Goal: Check status: Check status

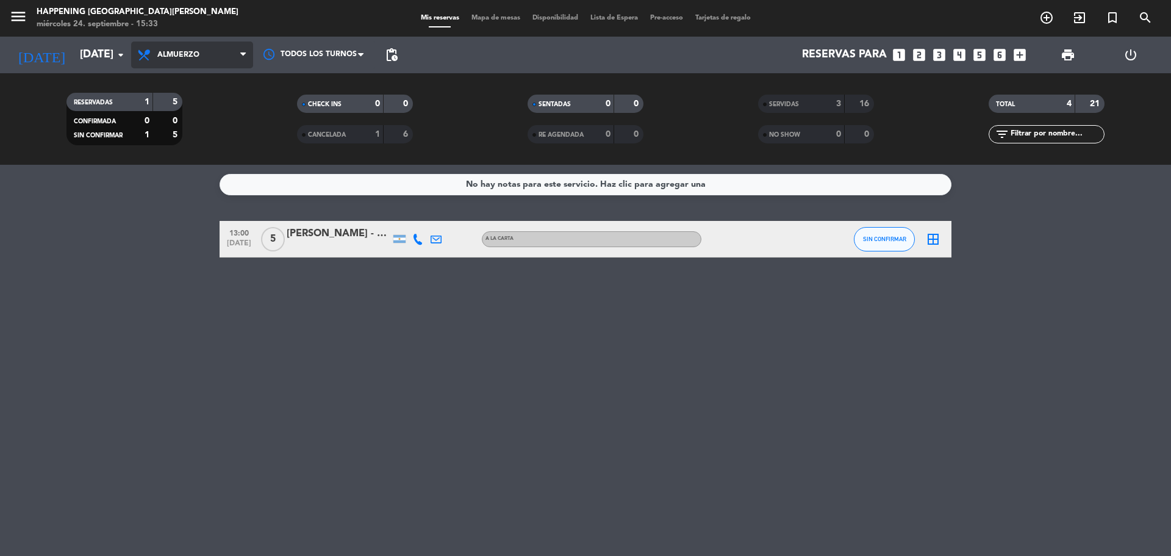
click at [228, 56] on span "Almuerzo" at bounding box center [192, 54] width 122 height 27
click at [220, 131] on div "menu Happening [GEOGRAPHIC_DATA][PERSON_NAME] [DATE] 24. septiembre - 15:33 Mis…" at bounding box center [585, 82] width 1171 height 165
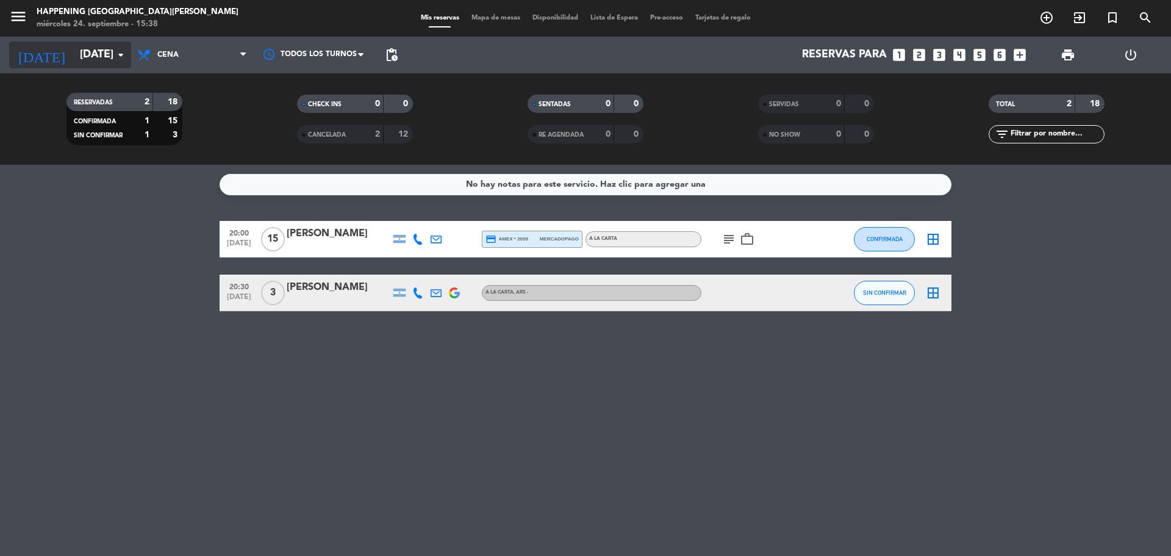
click at [126, 51] on icon "arrow_drop_down" at bounding box center [120, 55] width 15 height 15
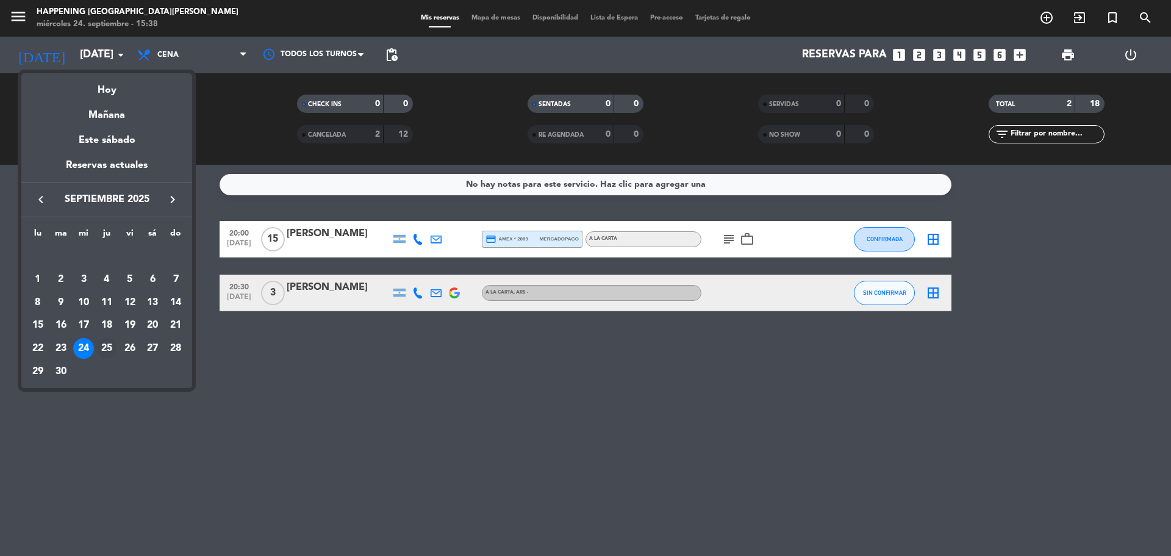
click at [112, 344] on div "25" at bounding box center [106, 348] width 21 height 21
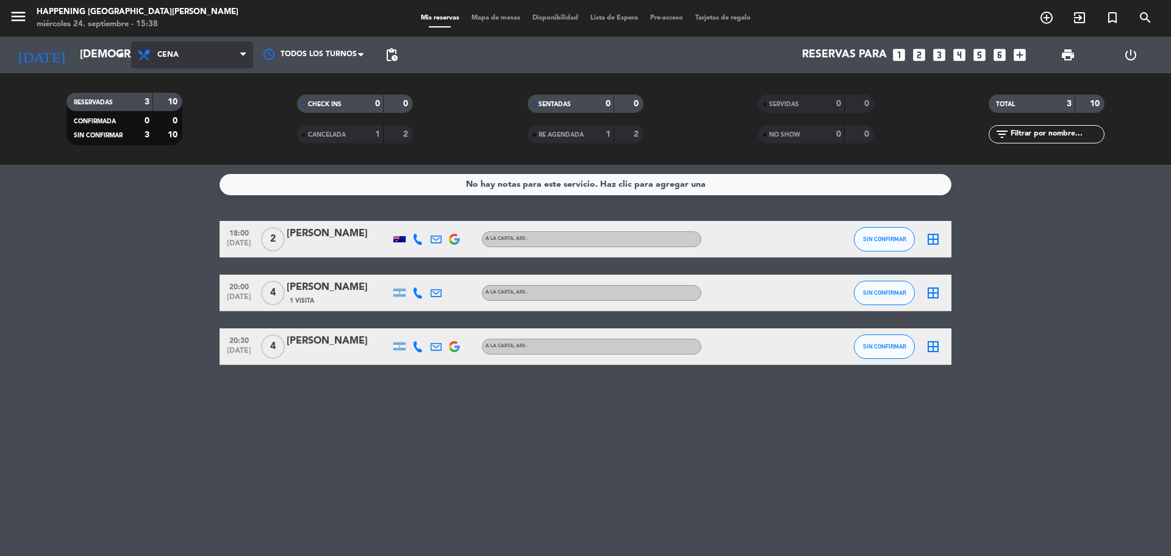
click at [240, 59] on span "Cena" at bounding box center [192, 54] width 122 height 27
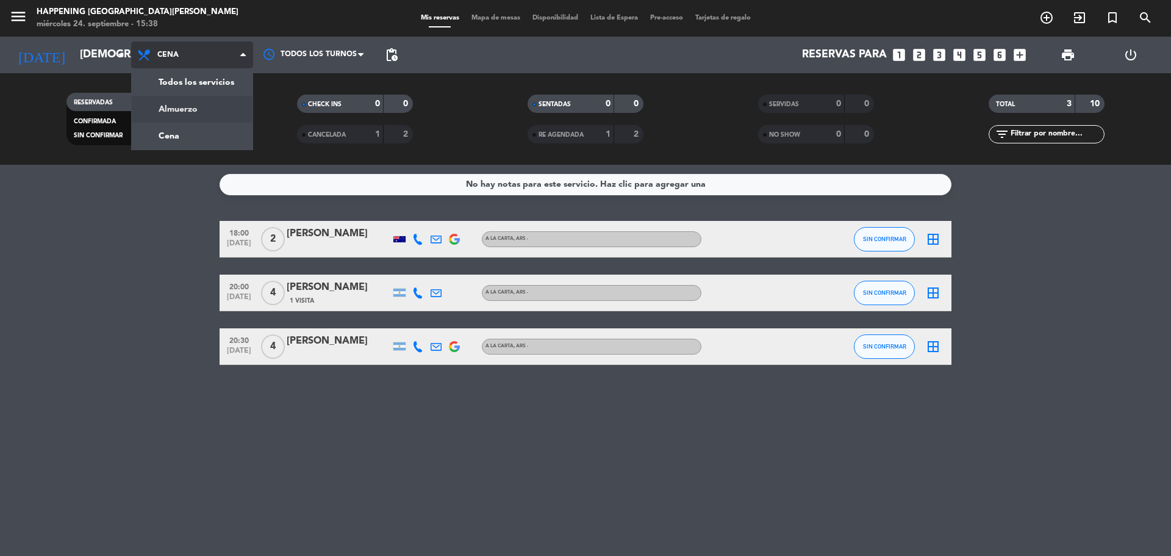
click at [204, 113] on div "menu Happening [GEOGRAPHIC_DATA][PERSON_NAME] [DATE] 24. septiembre - 15:38 Mis…" at bounding box center [585, 82] width 1171 height 165
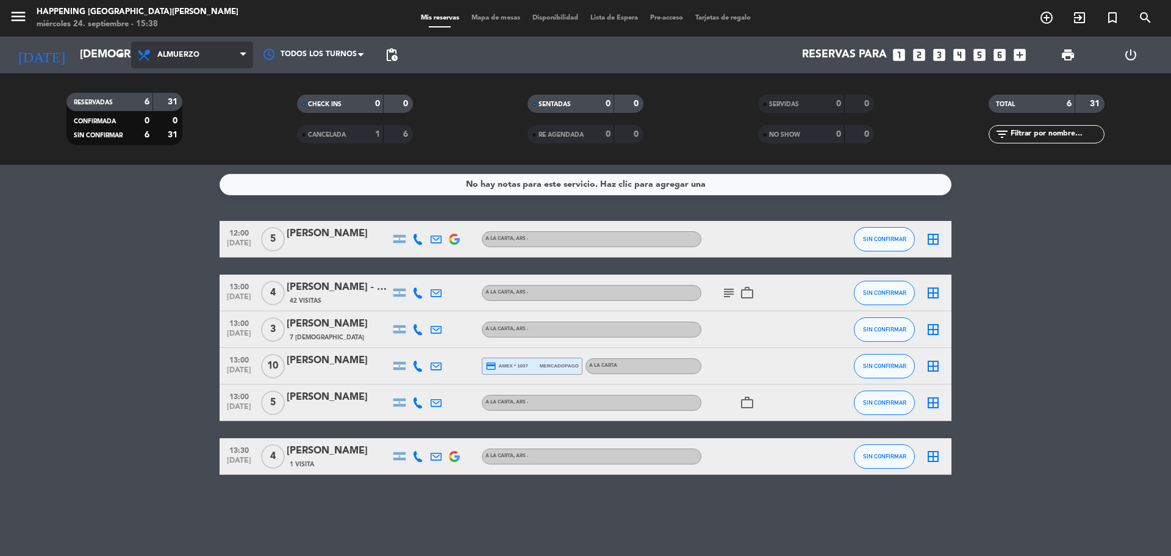
click at [245, 52] on icon at bounding box center [242, 55] width 5 height 10
click at [206, 141] on div "menu Happening [GEOGRAPHIC_DATA][PERSON_NAME] [DATE] 24. septiembre - 15:38 Mis…" at bounding box center [585, 82] width 1171 height 165
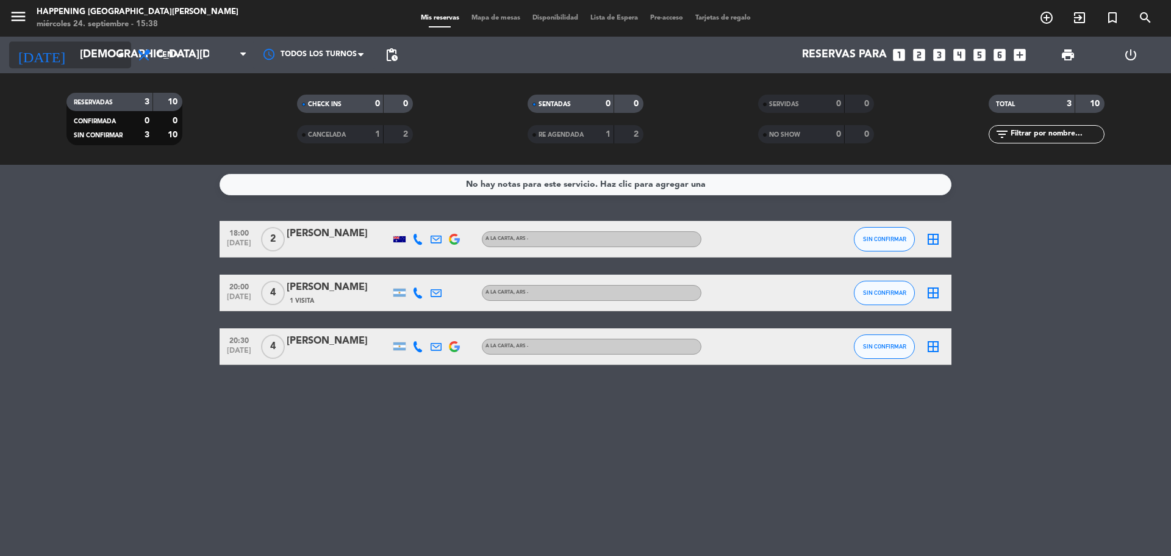
click at [123, 57] on icon "arrow_drop_down" at bounding box center [120, 55] width 15 height 15
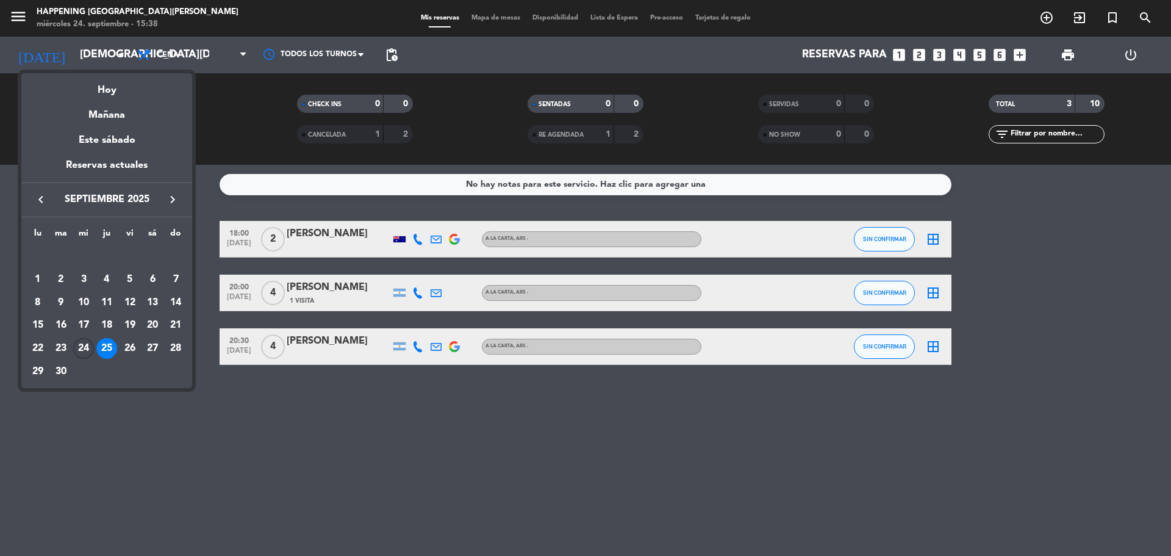
click at [81, 343] on div "24" at bounding box center [83, 348] width 21 height 21
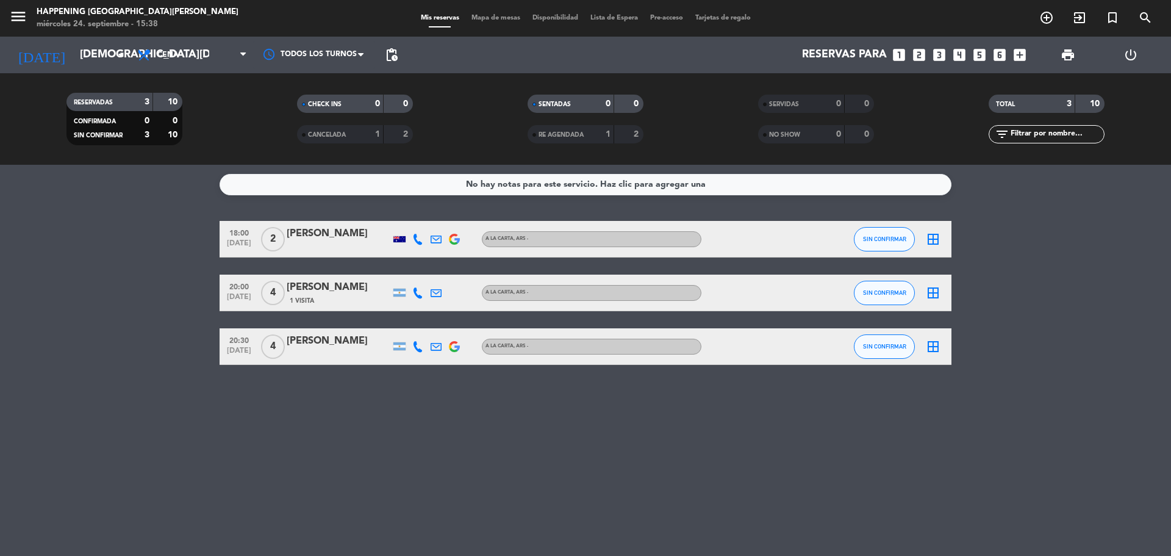
type input "[DATE]"
